Goal: Information Seeking & Learning: Check status

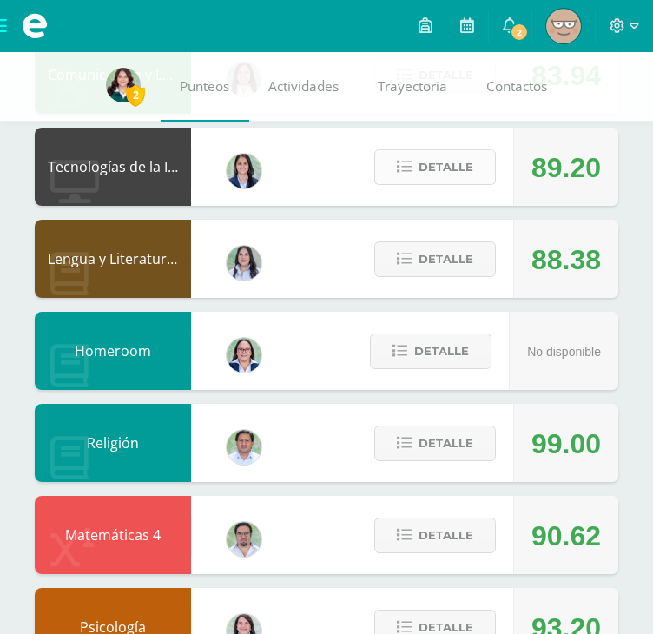
scroll to position [343, 0]
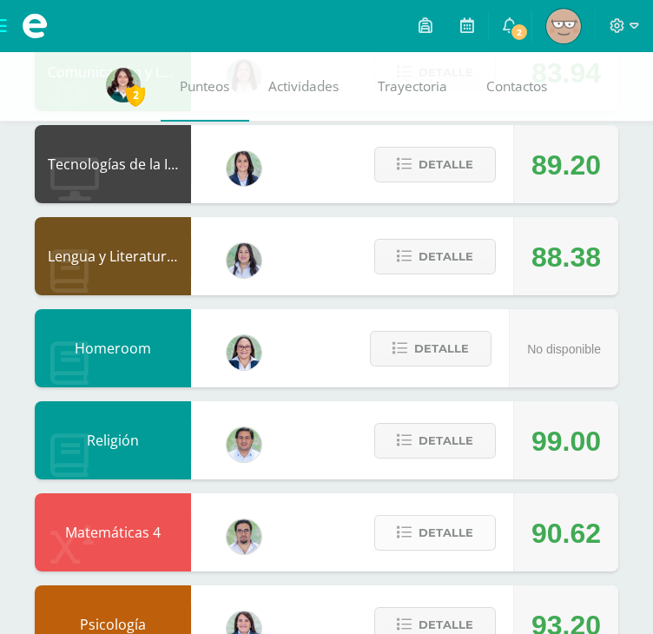
click at [437, 530] on span "Detalle" at bounding box center [446, 533] width 55 height 32
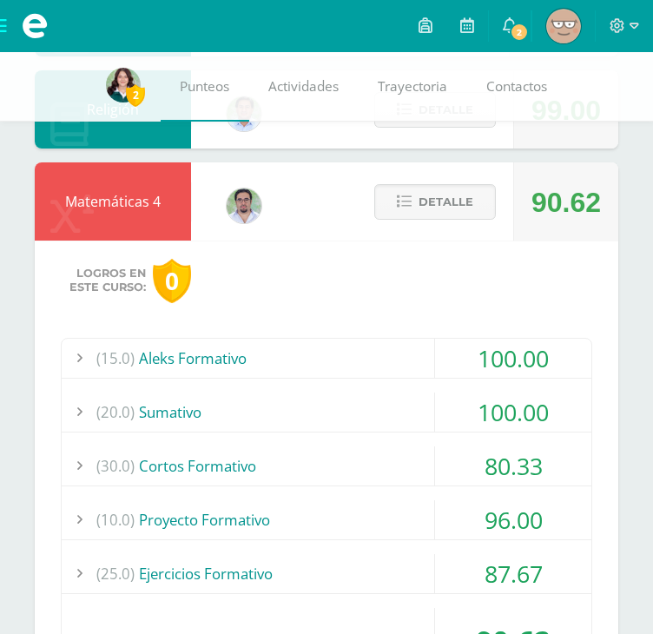
scroll to position [674, 0]
click at [375, 407] on div "(20.0) [GEOGRAPHIC_DATA]" at bounding box center [327, 412] width 530 height 39
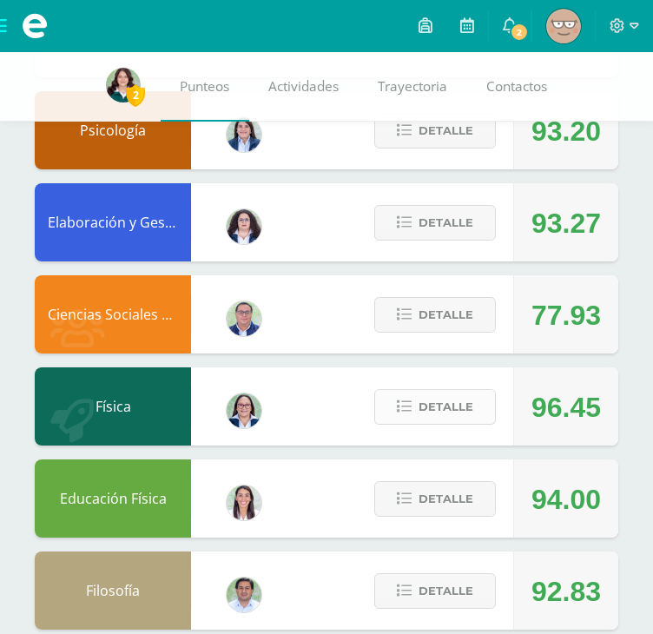
scroll to position [1373, 0]
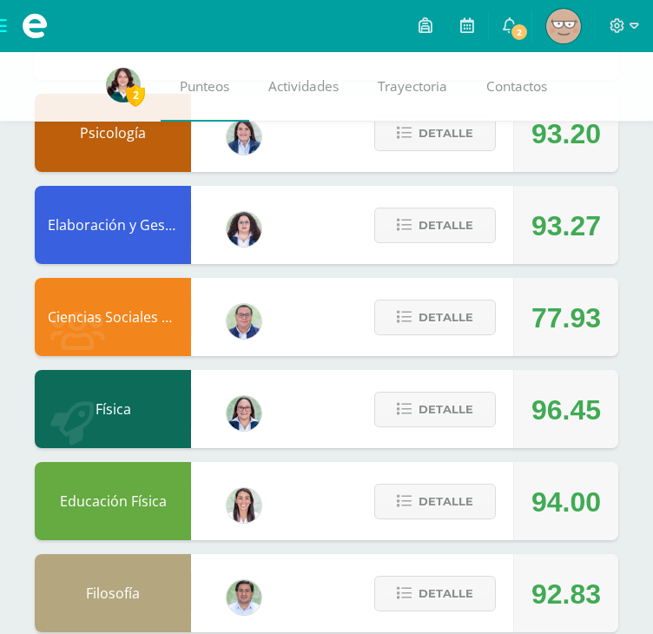
drag, startPoint x: 553, startPoint y: 317, endPoint x: 638, endPoint y: 331, distance: 86.3
click at [567, 330] on div "77.93" at bounding box center [567, 318] width 70 height 78
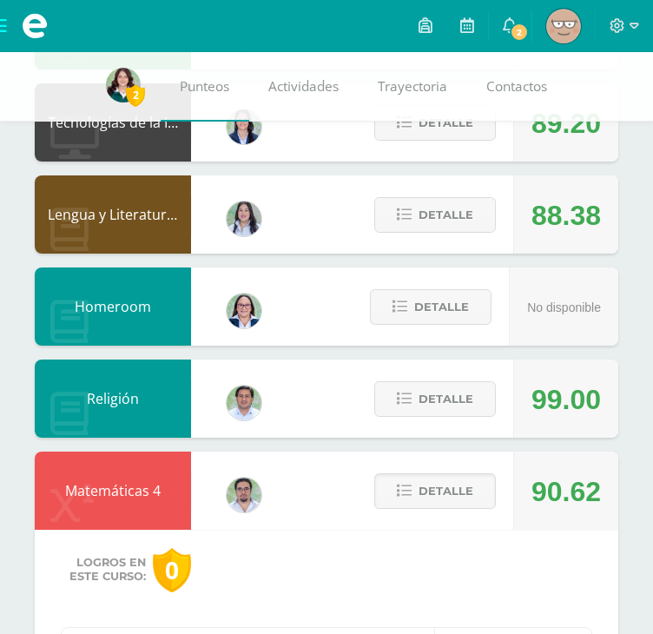
scroll to position [0, 0]
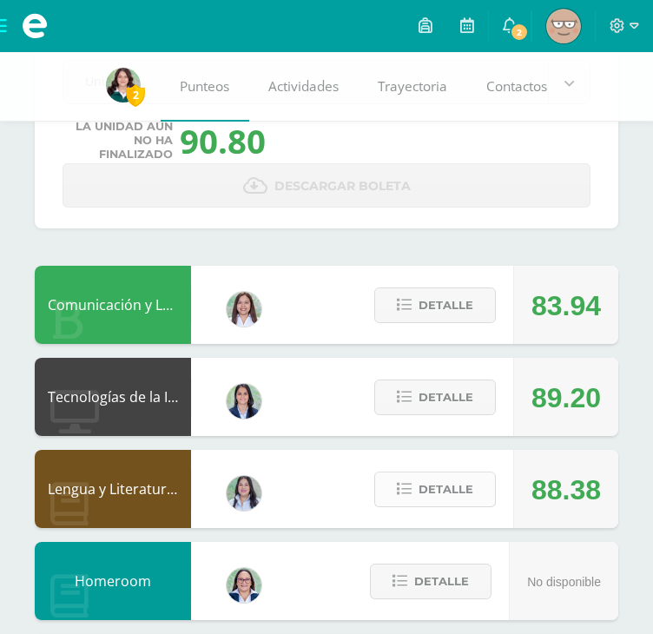
click at [455, 500] on span "Detalle" at bounding box center [446, 490] width 55 height 32
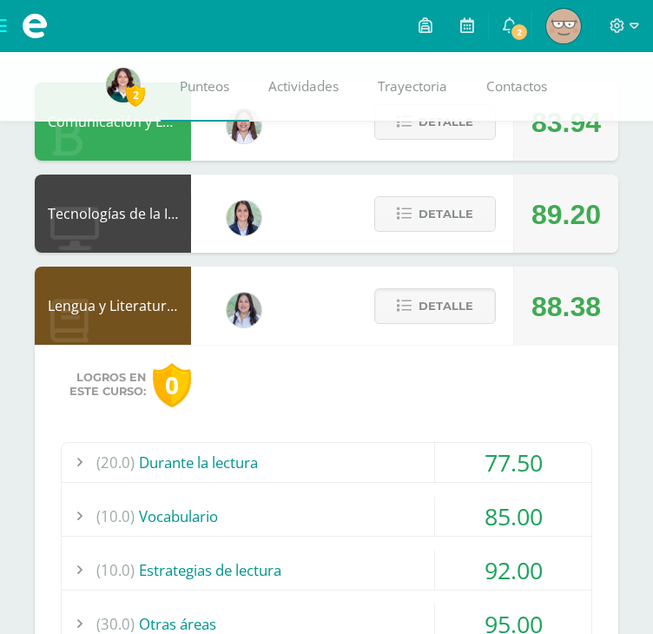
scroll to position [292, 0]
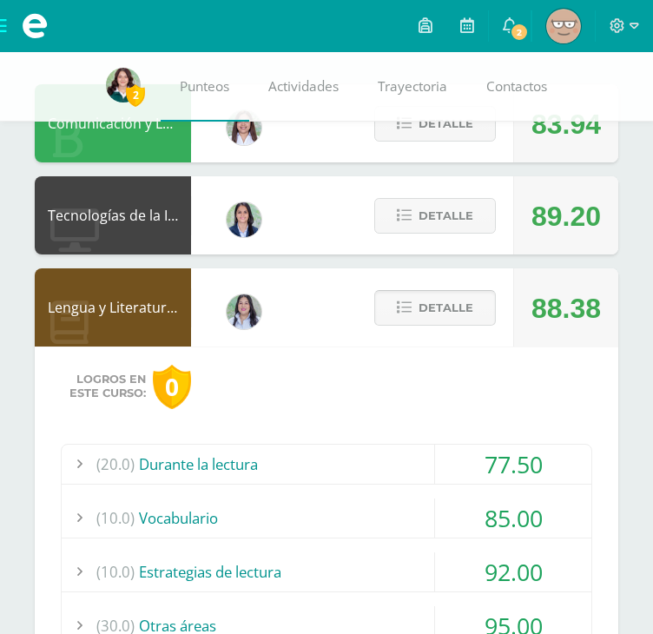
click at [441, 308] on span "Detalle" at bounding box center [446, 308] width 55 height 32
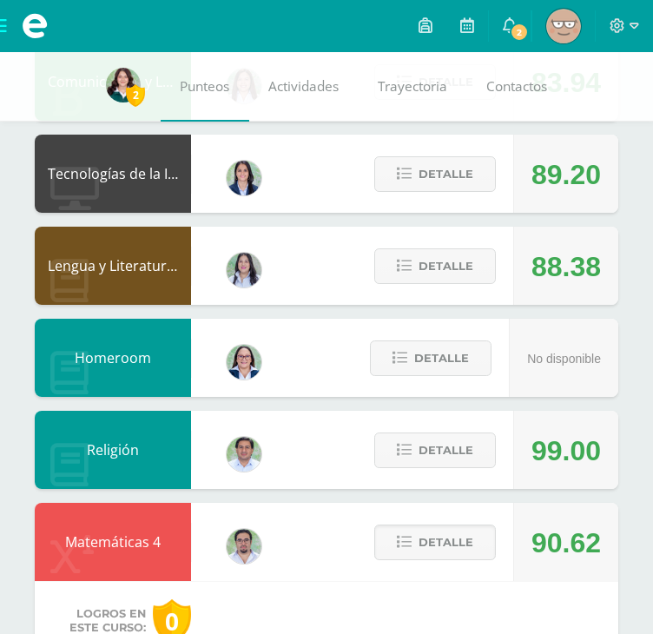
scroll to position [332, 0]
